Goal: Task Accomplishment & Management: Manage account settings

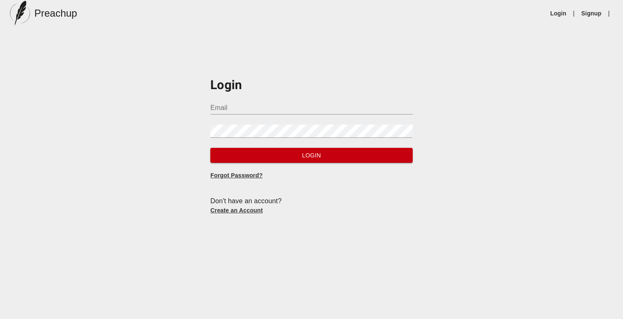
type input "[EMAIL_ADDRESS][DOMAIN_NAME]"
click at [335, 155] on span "Login" at bounding box center [311, 155] width 189 height 10
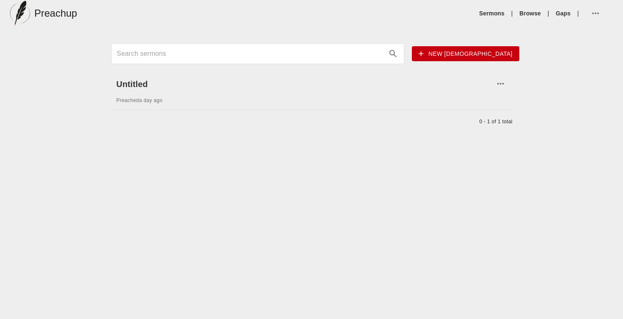
click at [276, 53] on input "Search sermons" at bounding box center [250, 53] width 267 height 13
click at [227, 53] on input "Search sermons" at bounding box center [250, 53] width 267 height 13
click at [502, 82] on icon "button" at bounding box center [500, 84] width 10 height 10
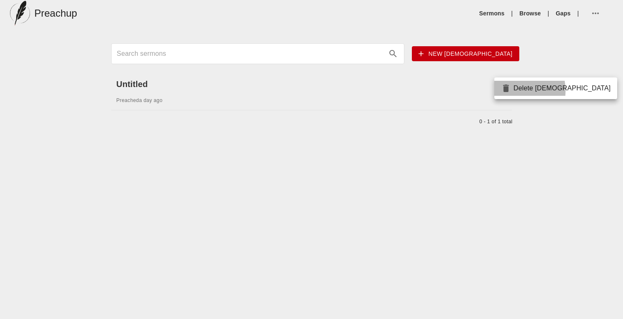
click at [506, 91] on icon at bounding box center [506, 87] width 6 height 7
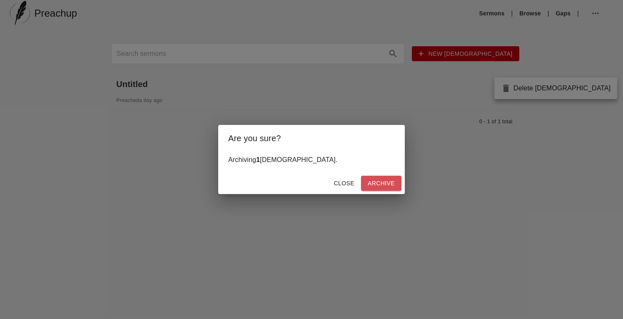
click at [375, 185] on span "Archive" at bounding box center [381, 183] width 27 height 10
